Goal: Transaction & Acquisition: Purchase product/service

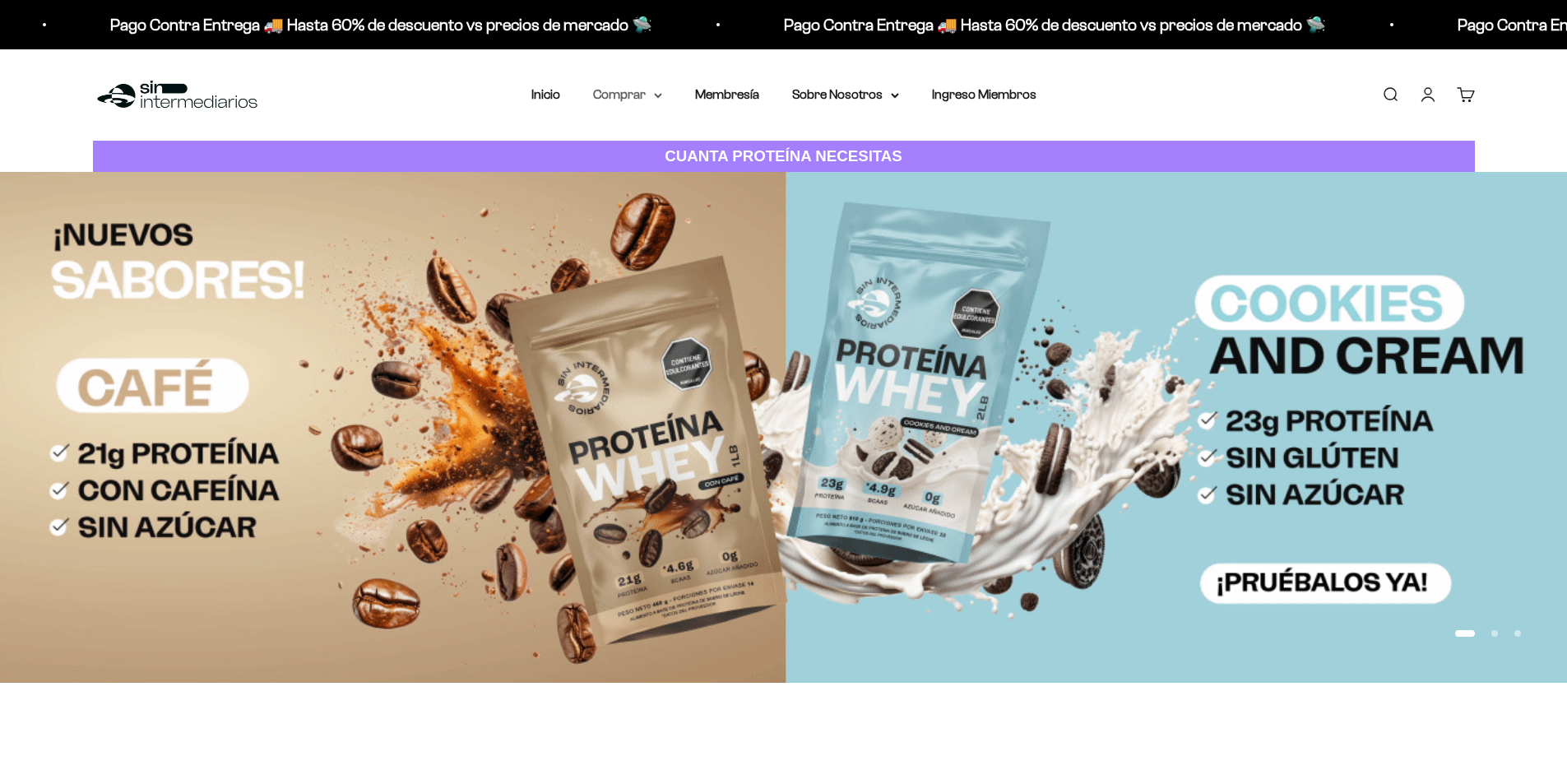
click at [633, 97] on summary "Comprar" at bounding box center [628, 95] width 69 height 22
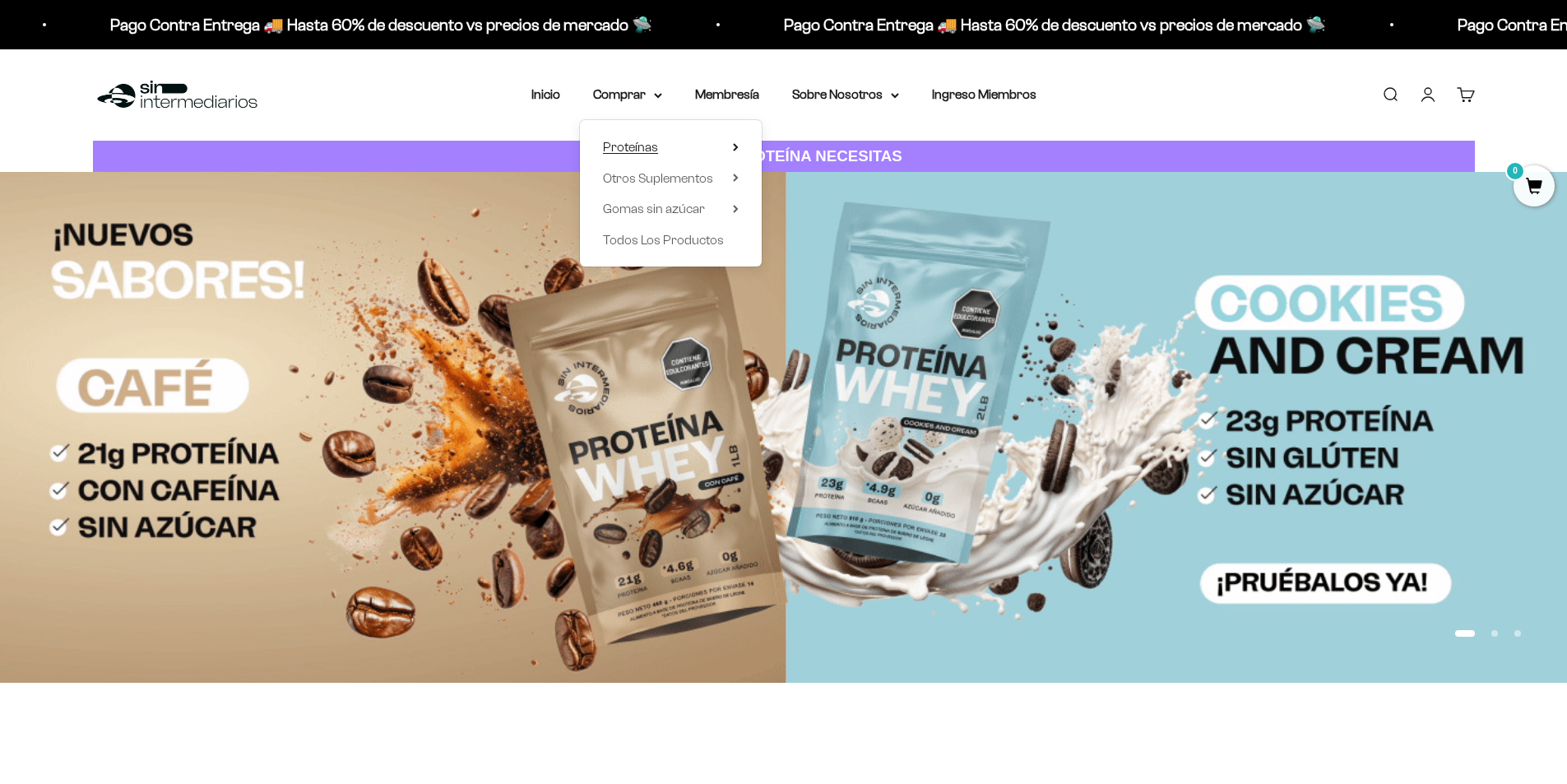
click at [680, 149] on summary "Proteínas" at bounding box center [670, 148] width 136 height 22
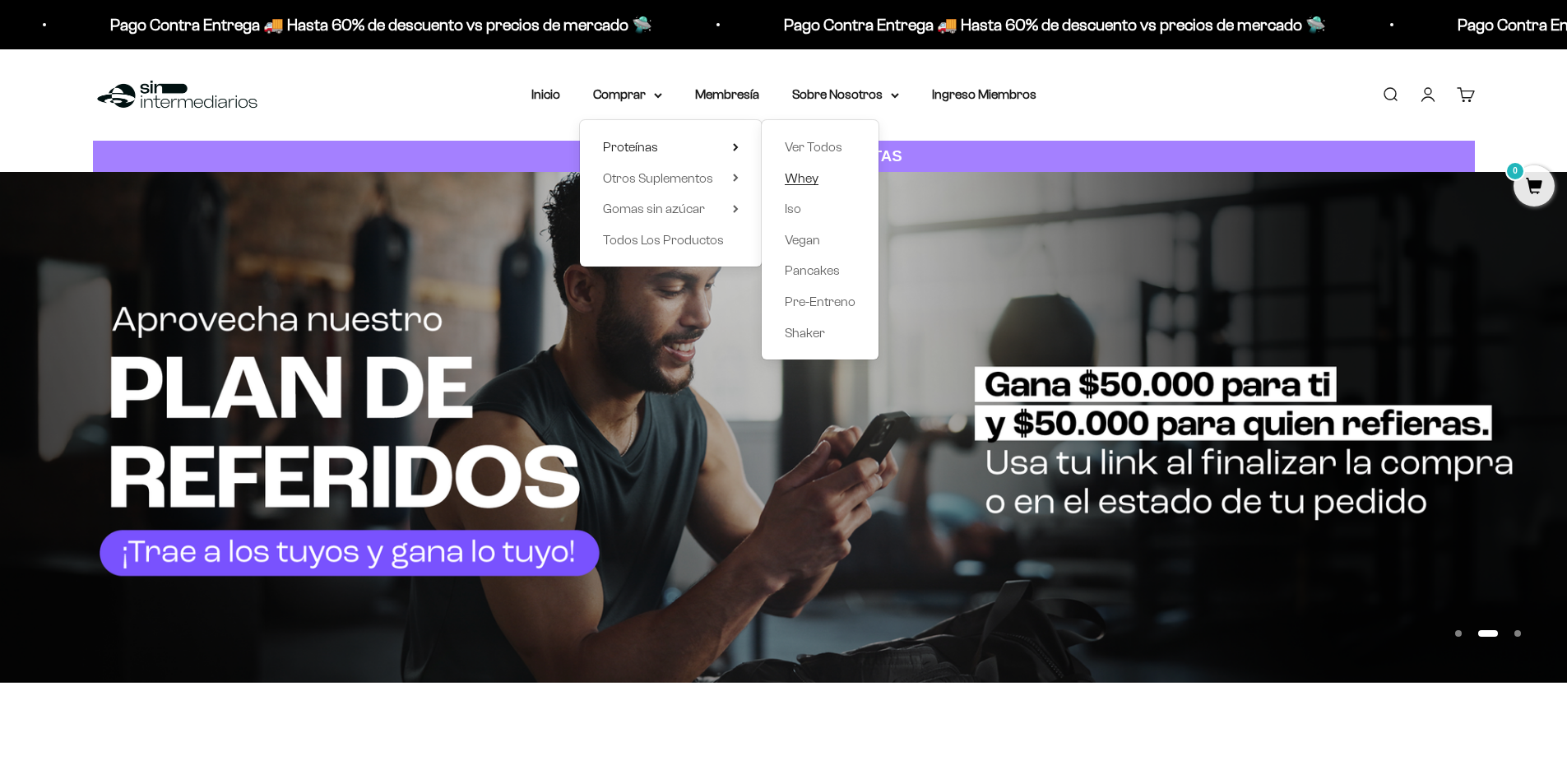
click at [815, 175] on span "Whey" at bounding box center [801, 178] width 34 height 14
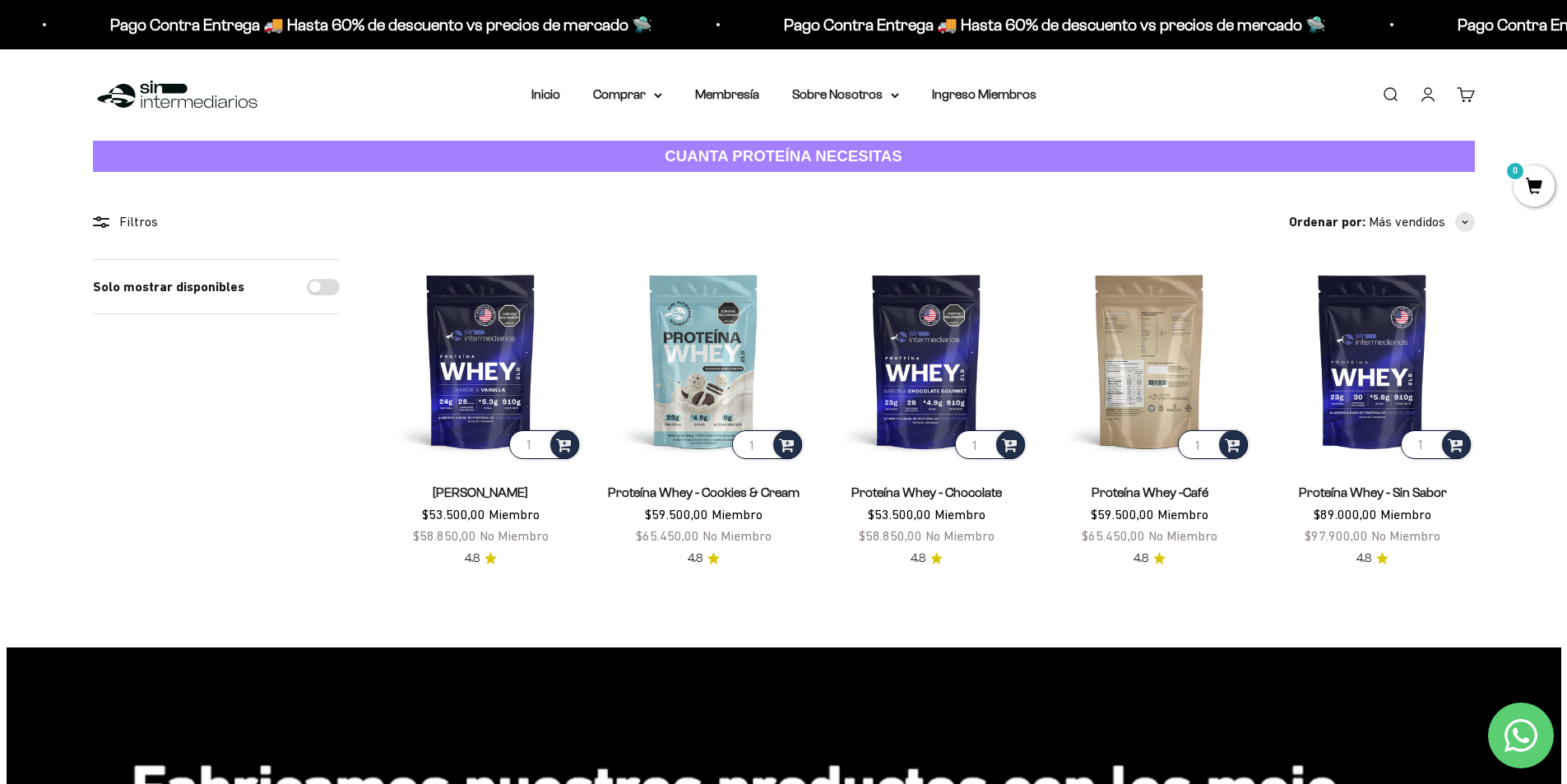
click at [1184, 392] on img at bounding box center [1149, 360] width 203 height 203
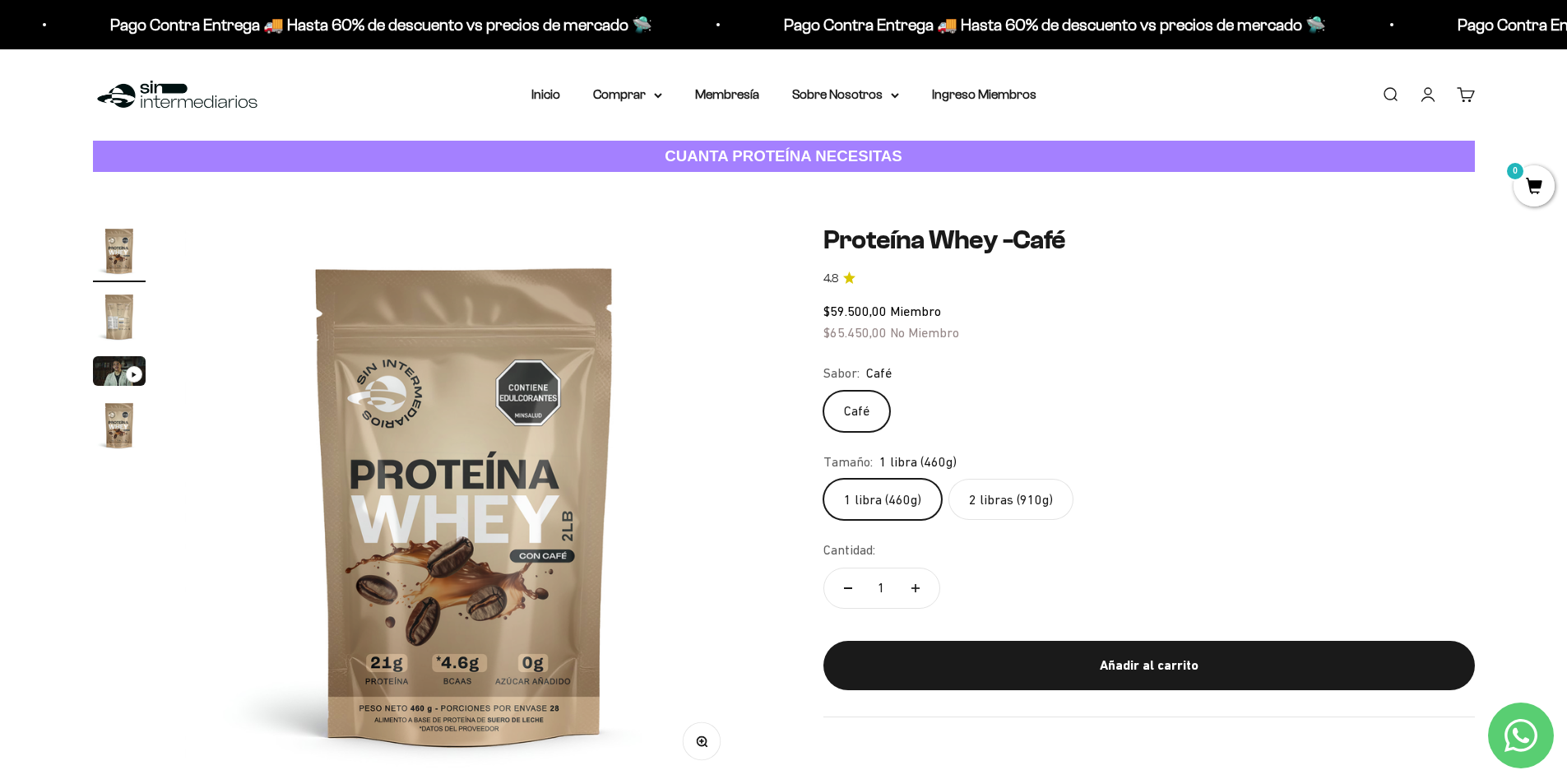
click at [991, 499] on label "2 libras (910g)" at bounding box center [1011, 499] width 125 height 41
click at [823, 479] on input "2 libras (910g)" at bounding box center [823, 478] width 1 height 1
click at [1016, 498] on label "2 libras (910g)" at bounding box center [1011, 499] width 125 height 41
click at [823, 479] on input "2 libras (910g)" at bounding box center [823, 478] width 1 height 1
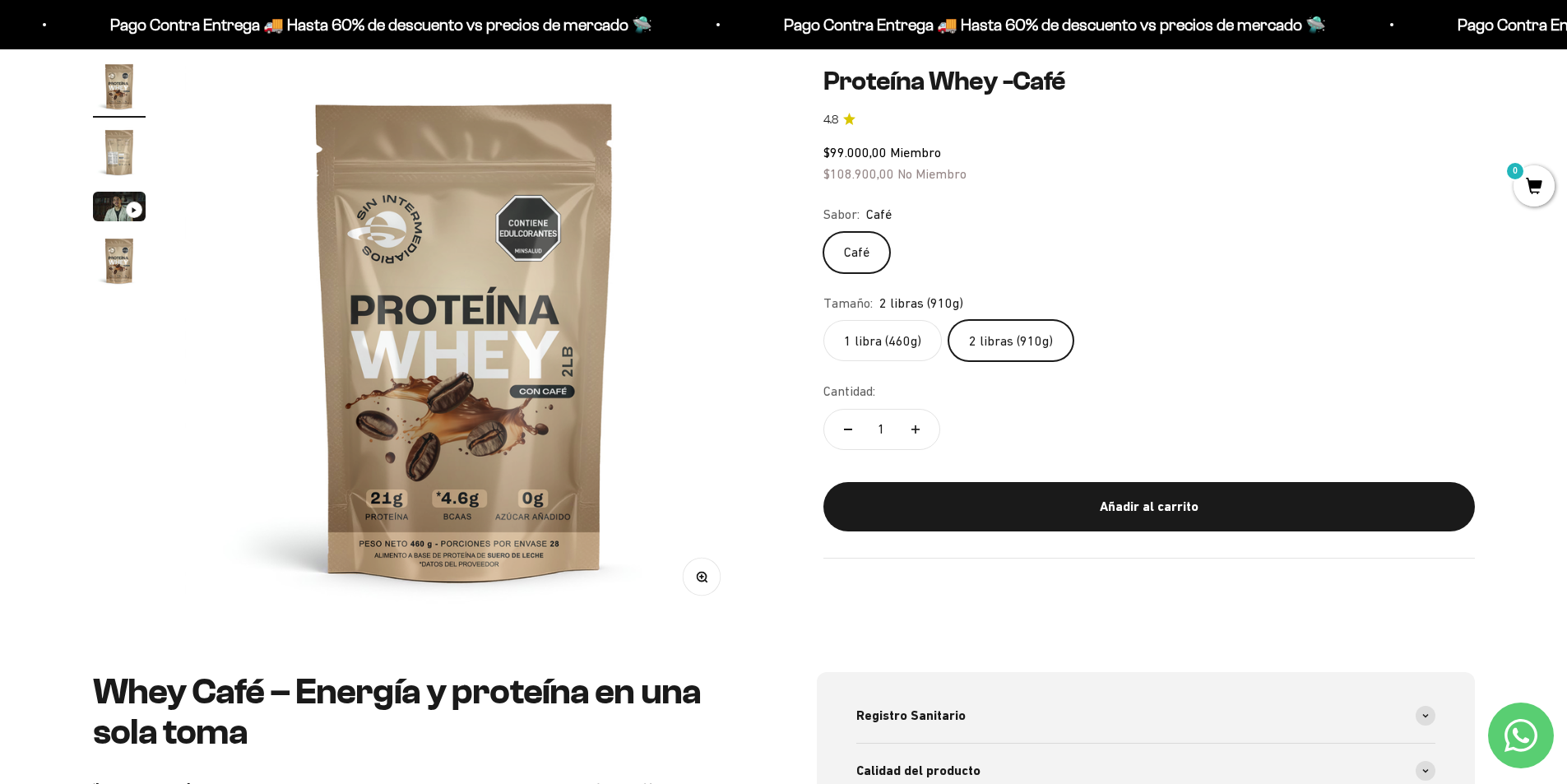
scroll to position [82, 0]
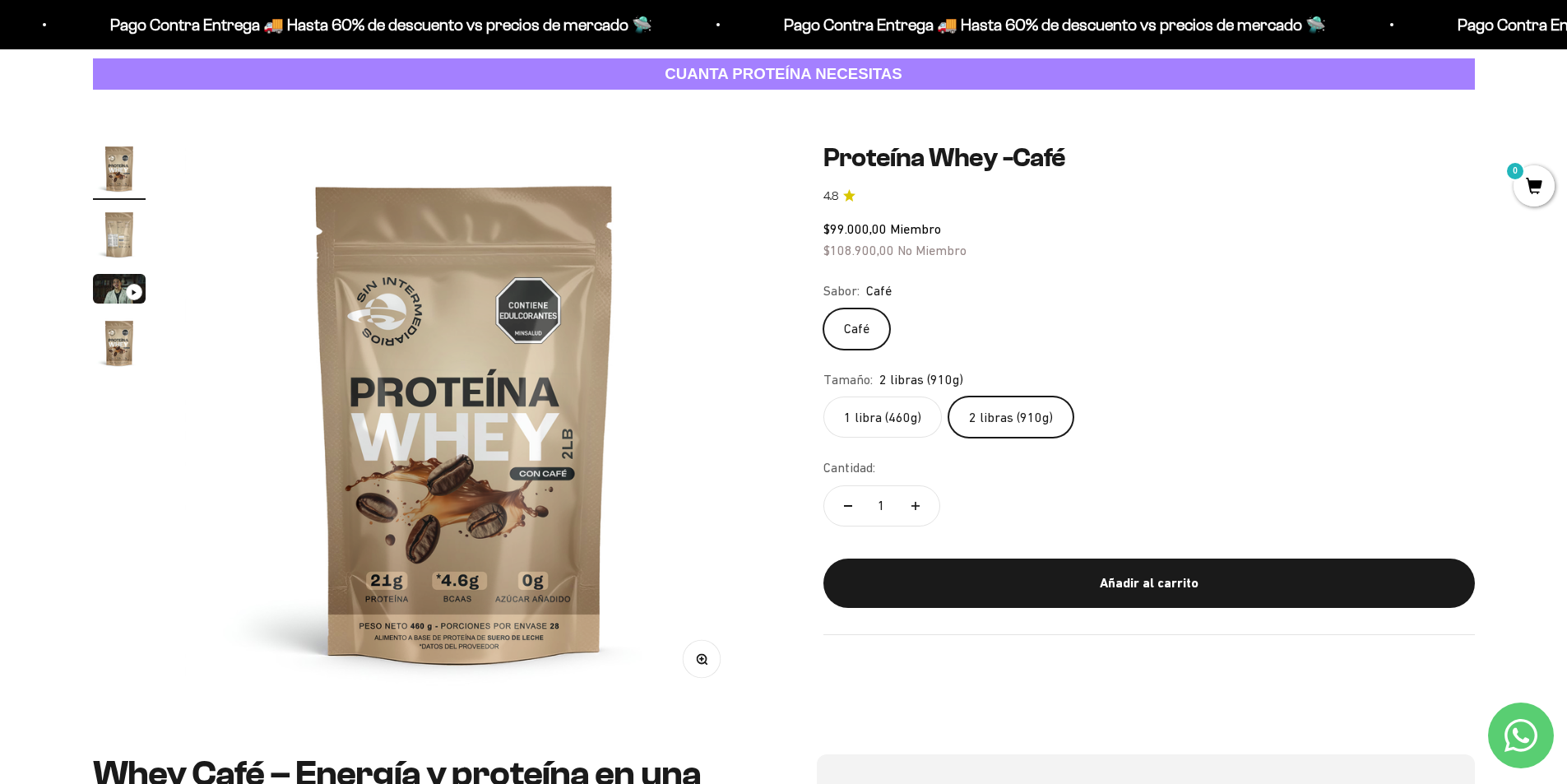
click at [104, 240] on img "Ir al artículo 2" at bounding box center [119, 234] width 53 height 53
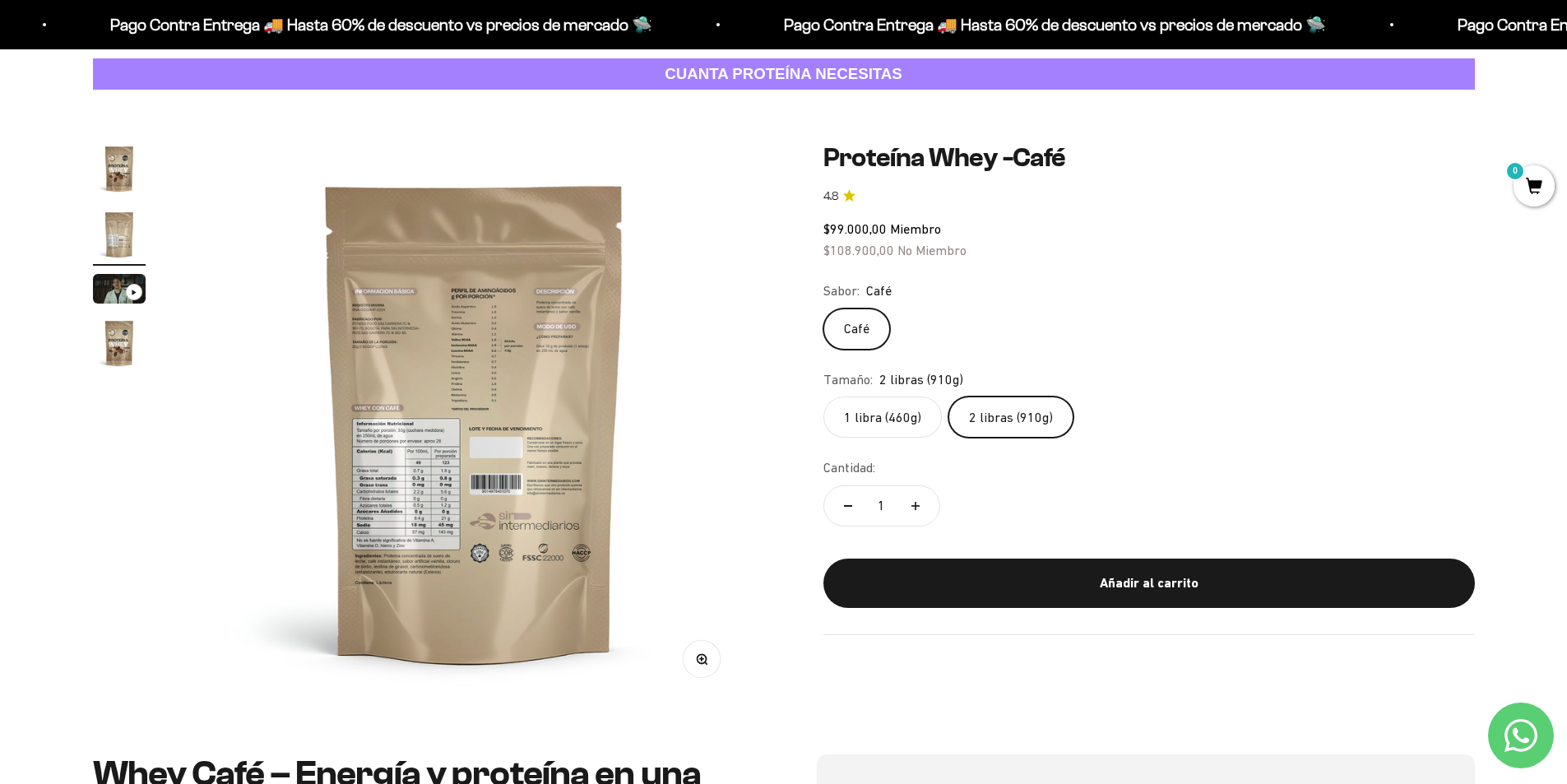
scroll to position [0, 579]
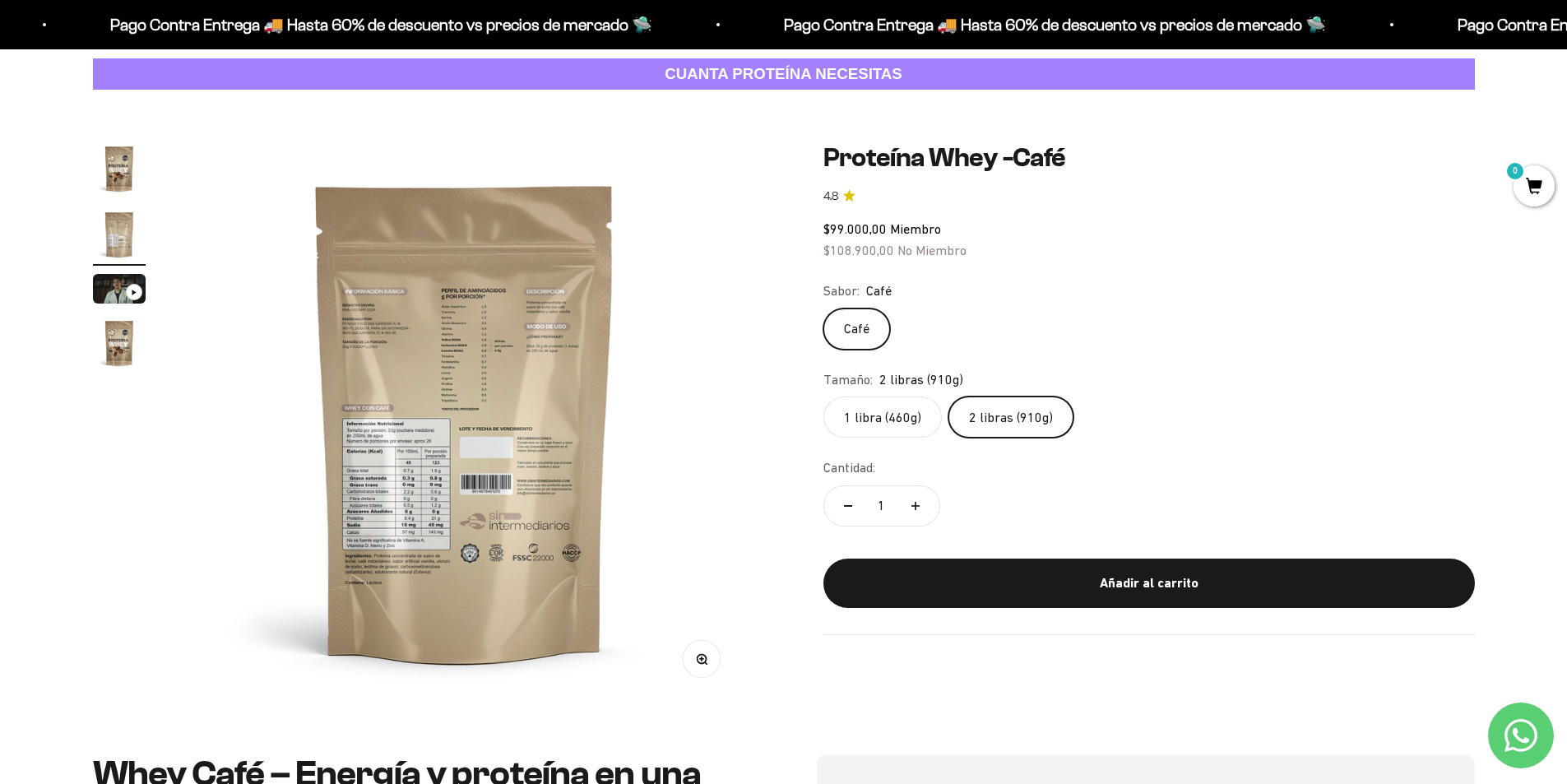
click at [114, 196] on button "Ir al artículo 1" at bounding box center [119, 171] width 53 height 57
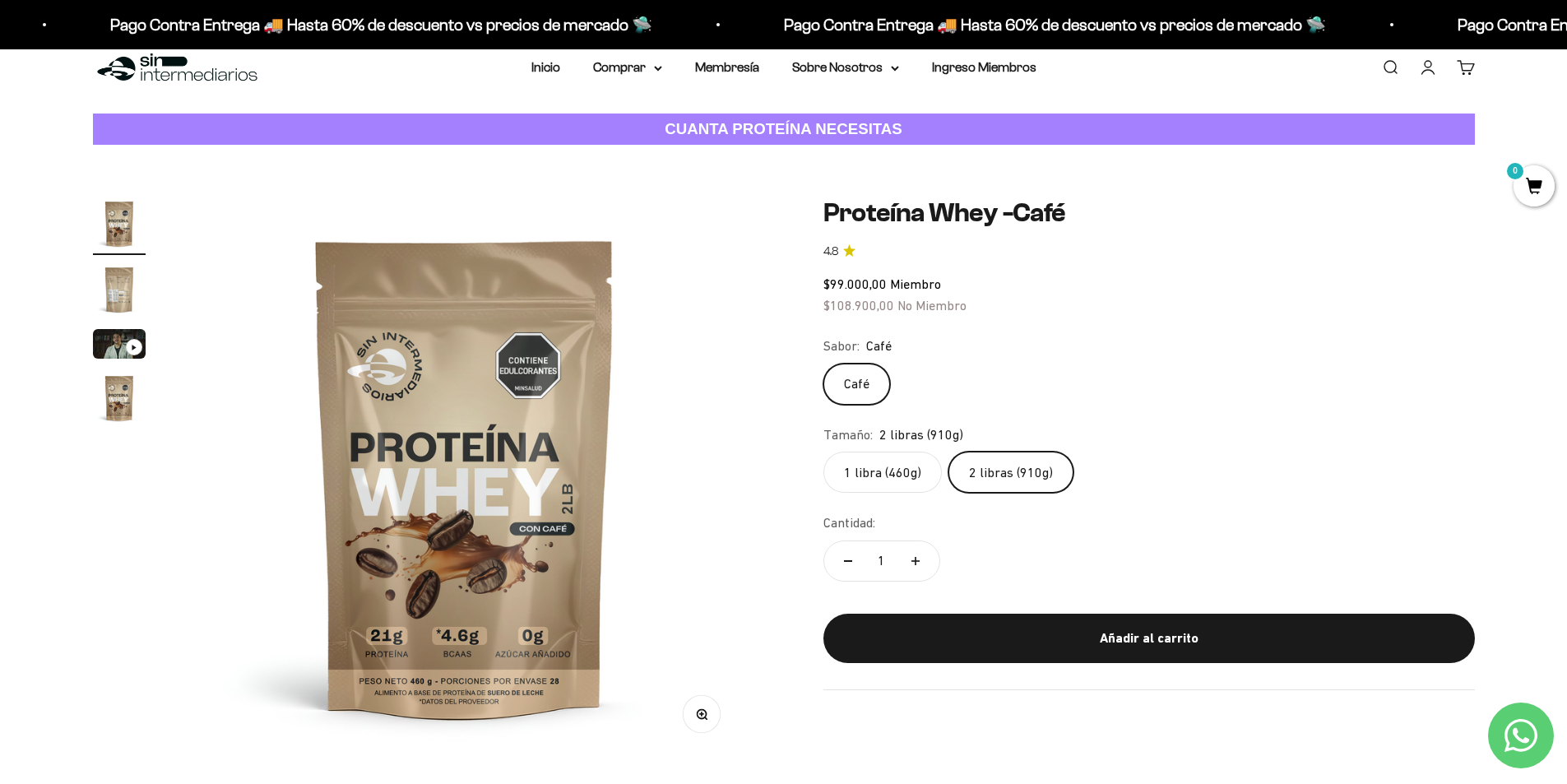
scroll to position [0, 0]
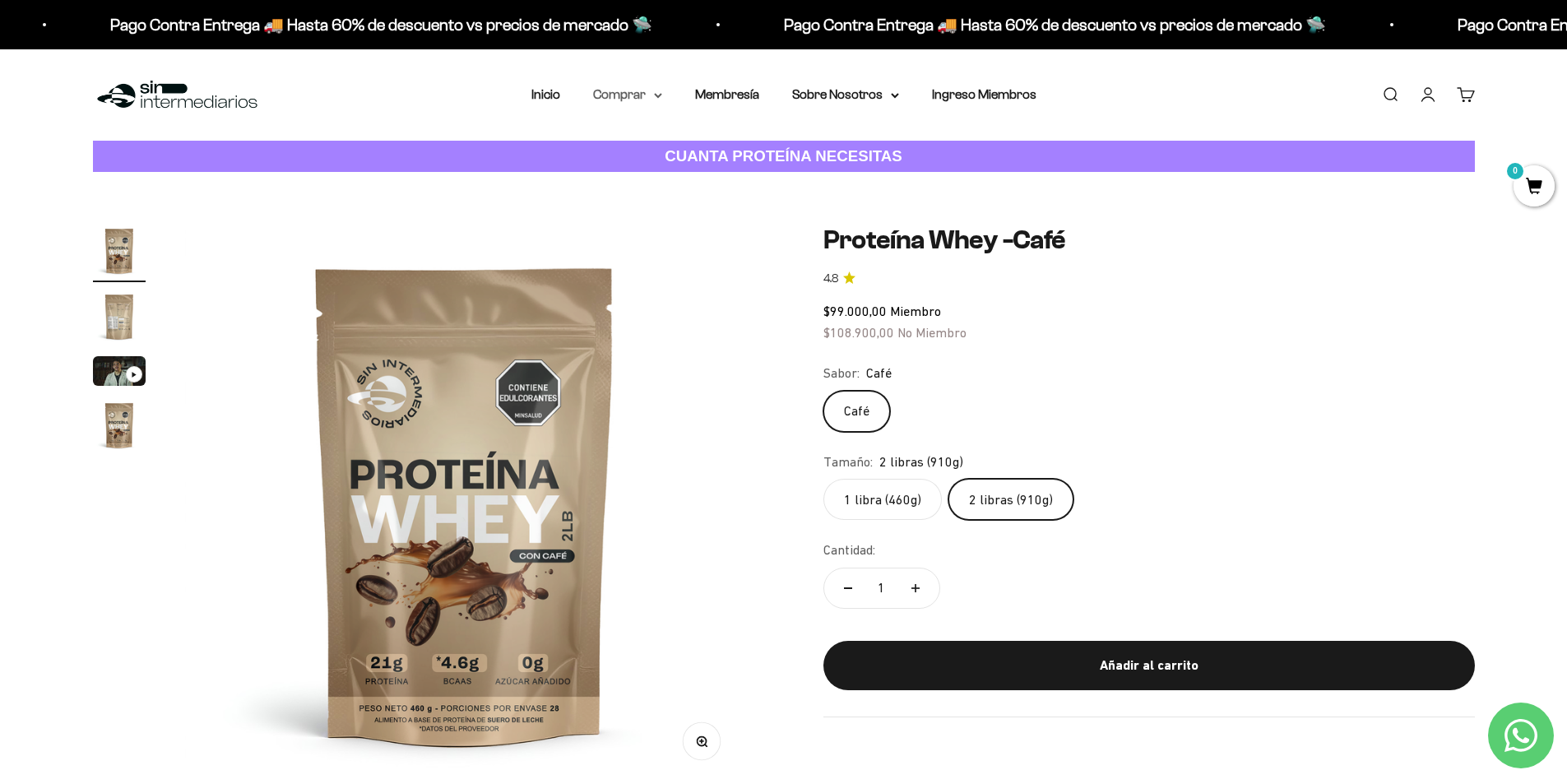
click at [634, 99] on summary "Comprar" at bounding box center [628, 95] width 69 height 22
click at [687, 174] on span "Otros Suplementos" at bounding box center [658, 178] width 110 height 14
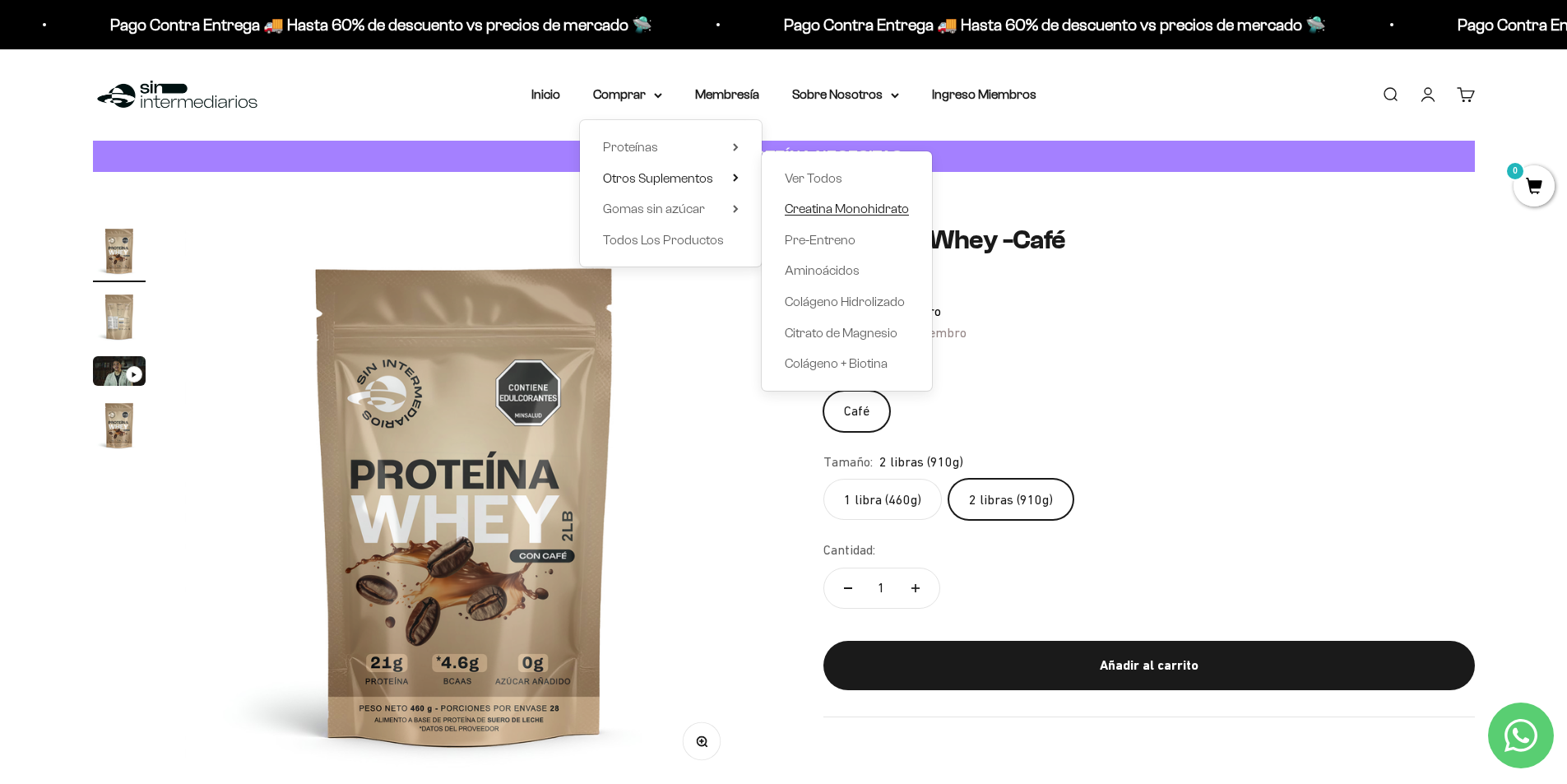
click at [832, 202] on span "Creatina Monohidrato" at bounding box center [846, 208] width 124 height 14
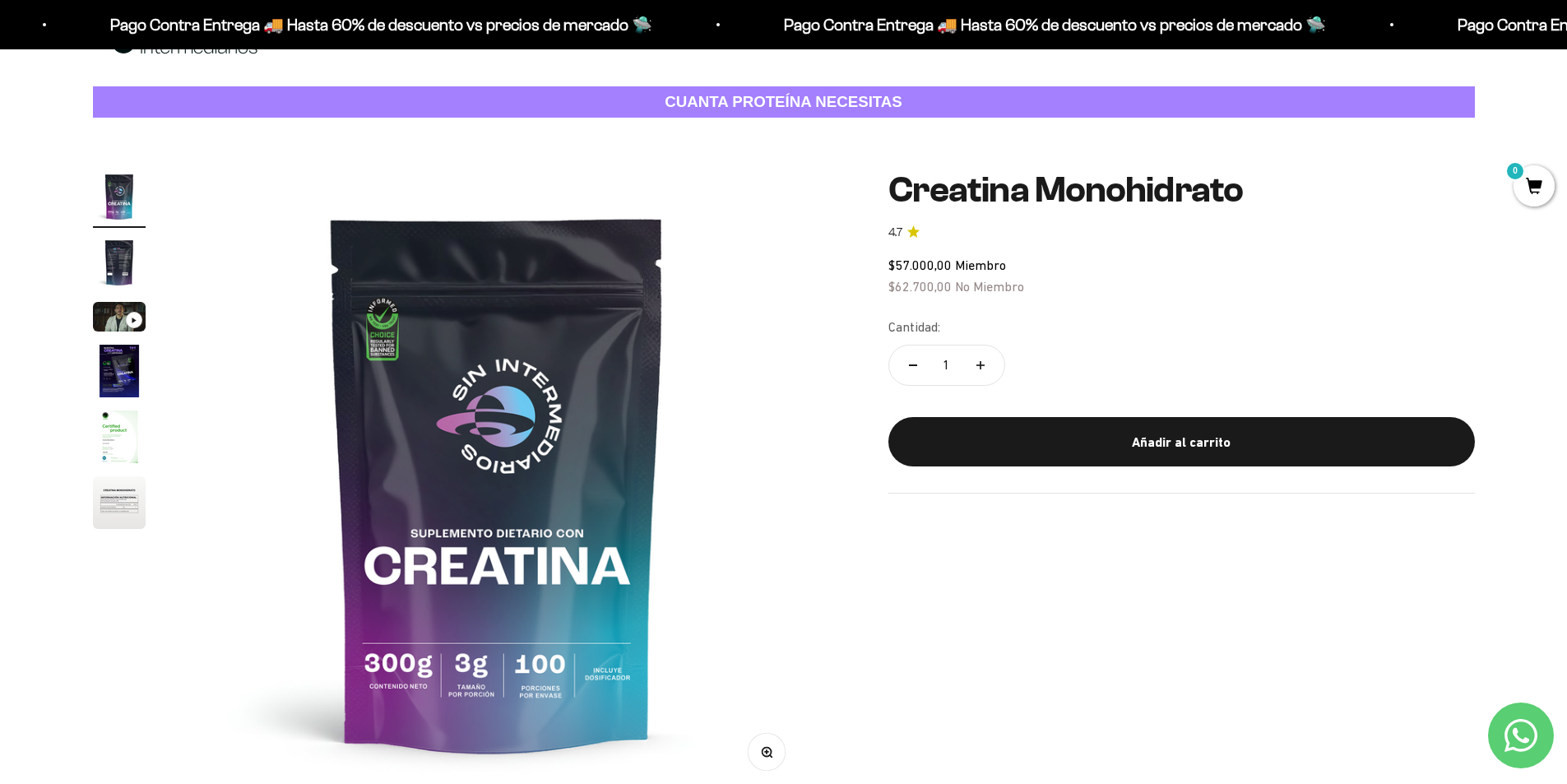
scroll to position [82, 0]
